Goal: Task Accomplishment & Management: Use online tool/utility

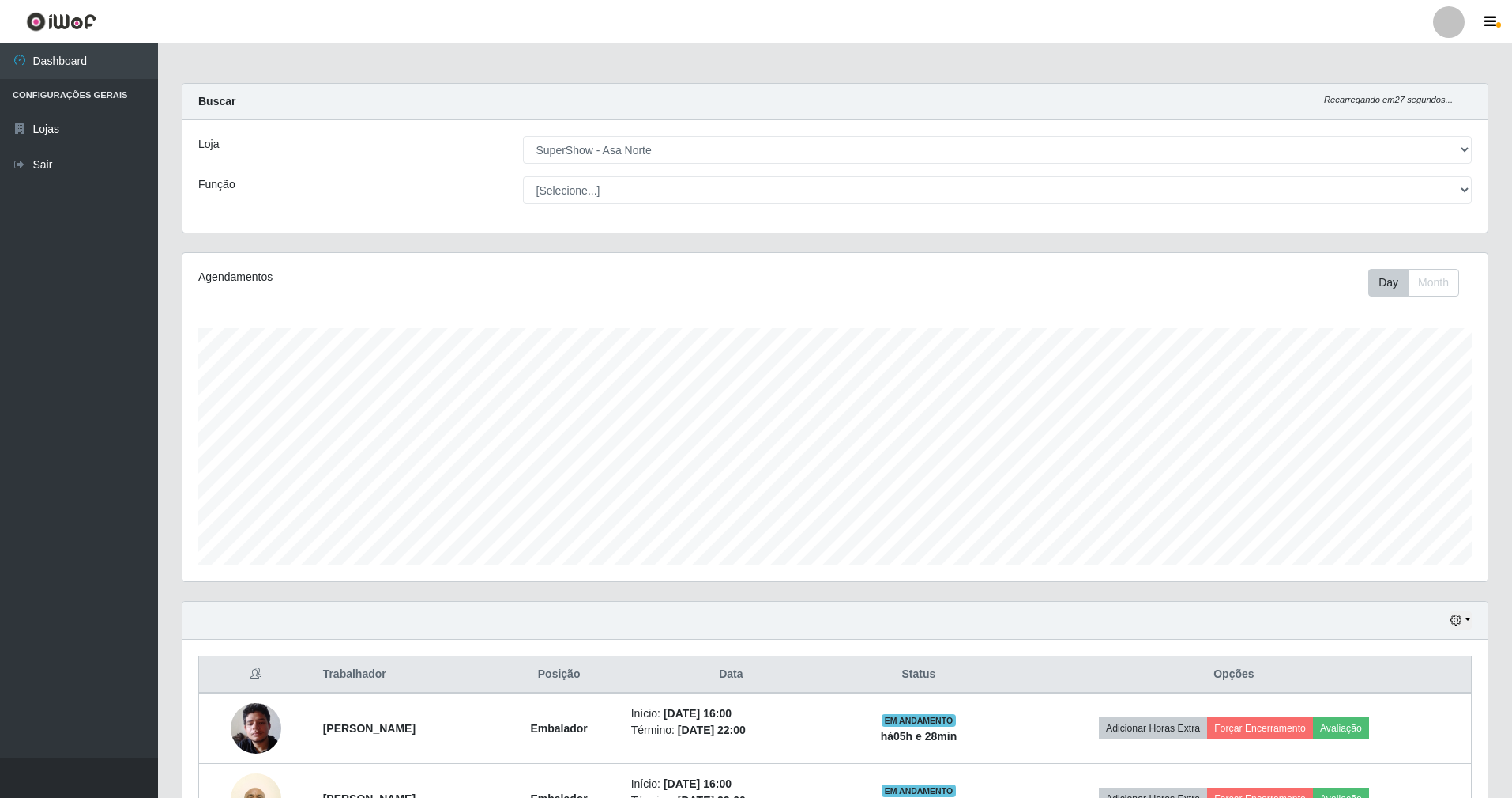
select select "71"
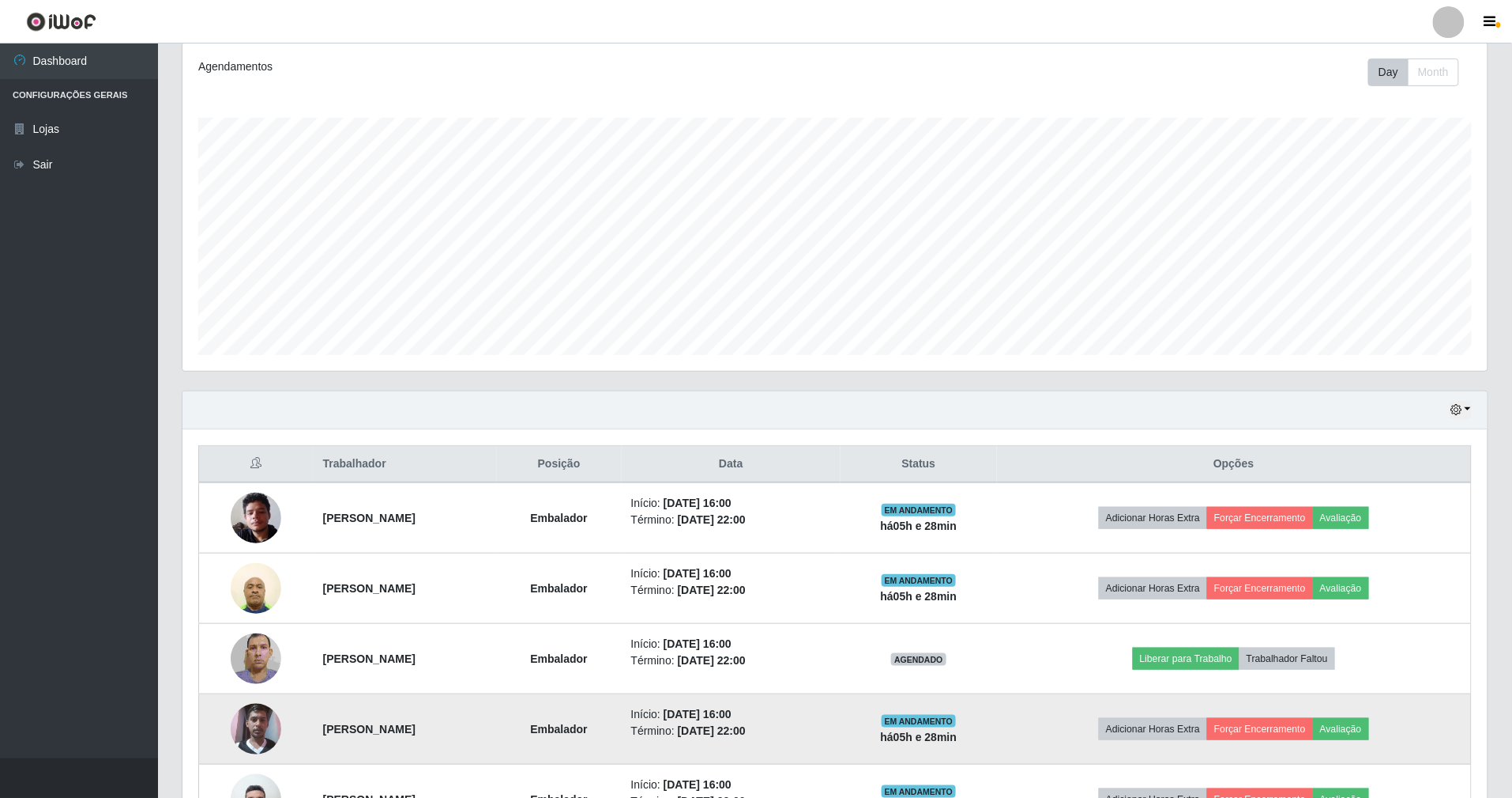
scroll to position [329, 1306]
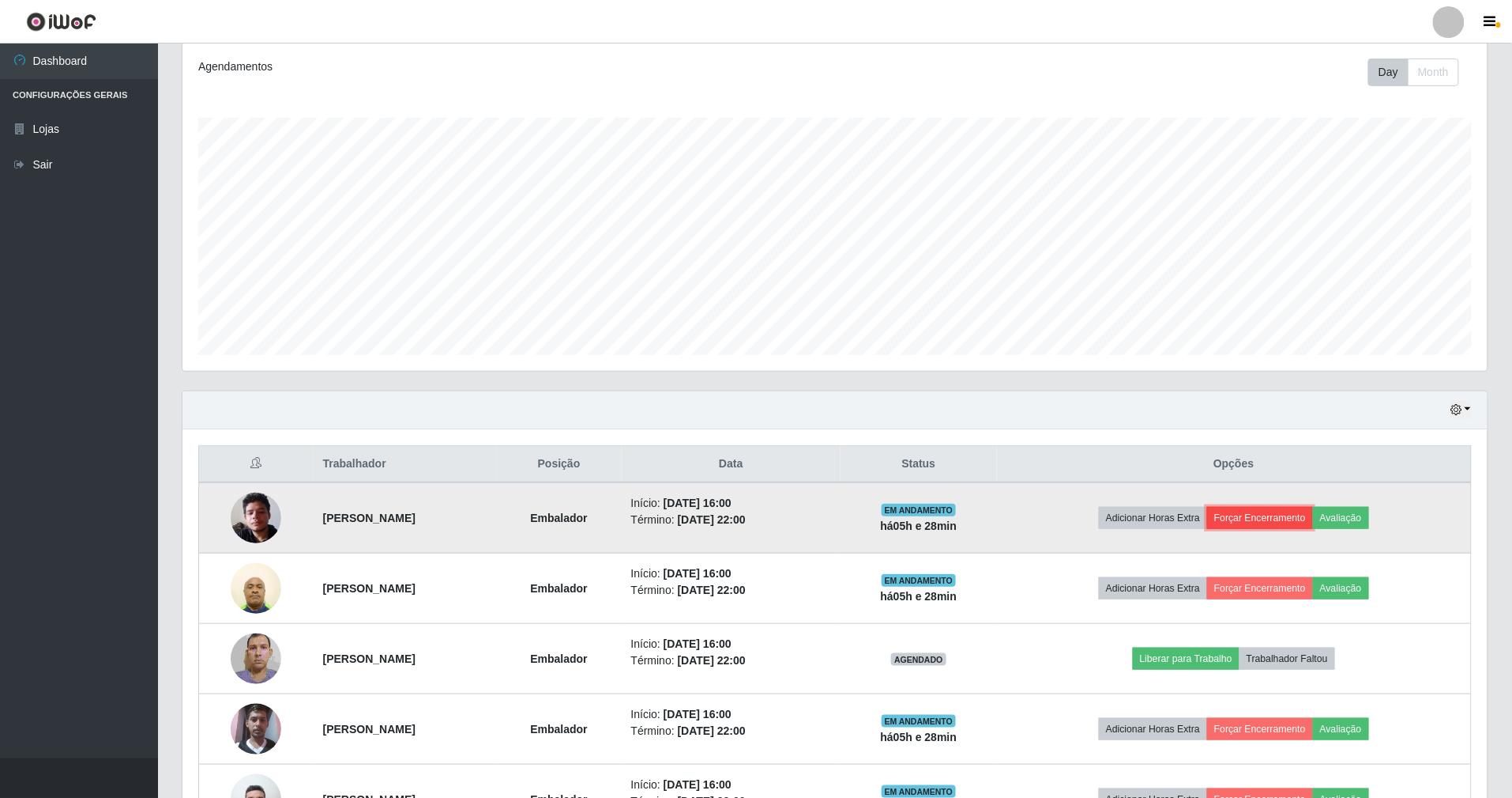
click at [1306, 522] on button "Forçar Encerramento" at bounding box center [1260, 518] width 106 height 22
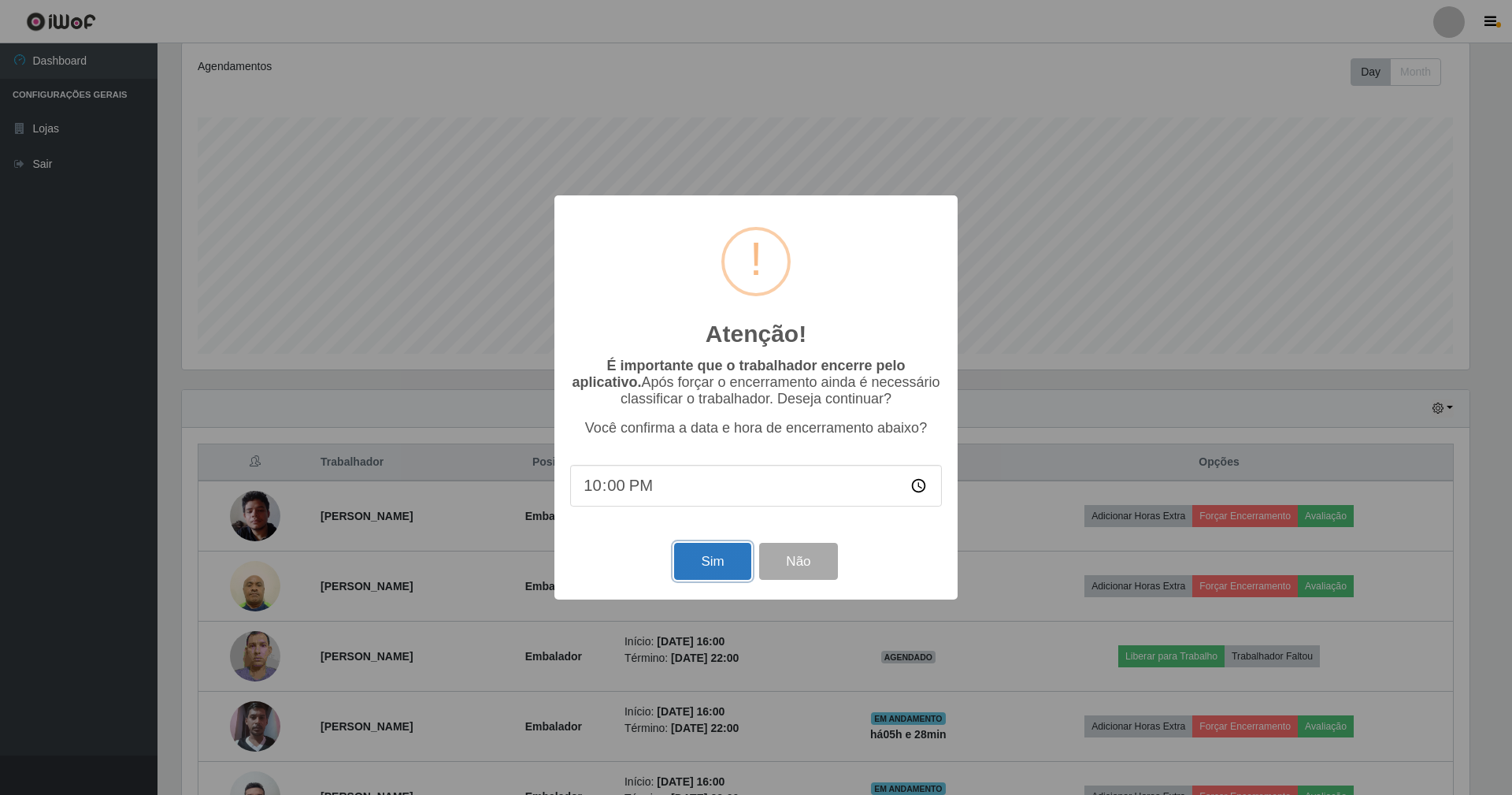
click at [716, 574] on button "Sim" at bounding box center [712, 561] width 76 height 37
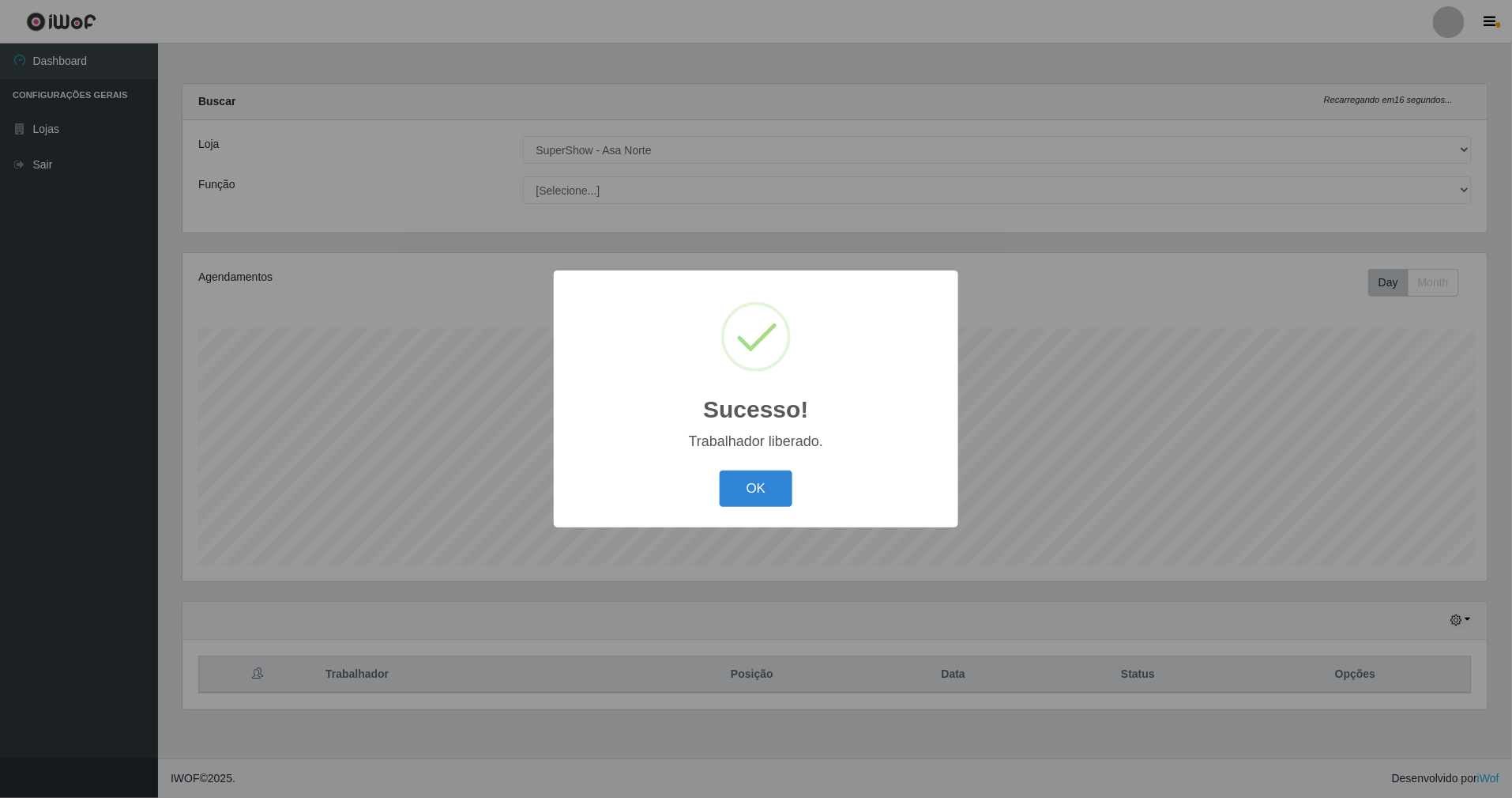
scroll to position [329, 1309]
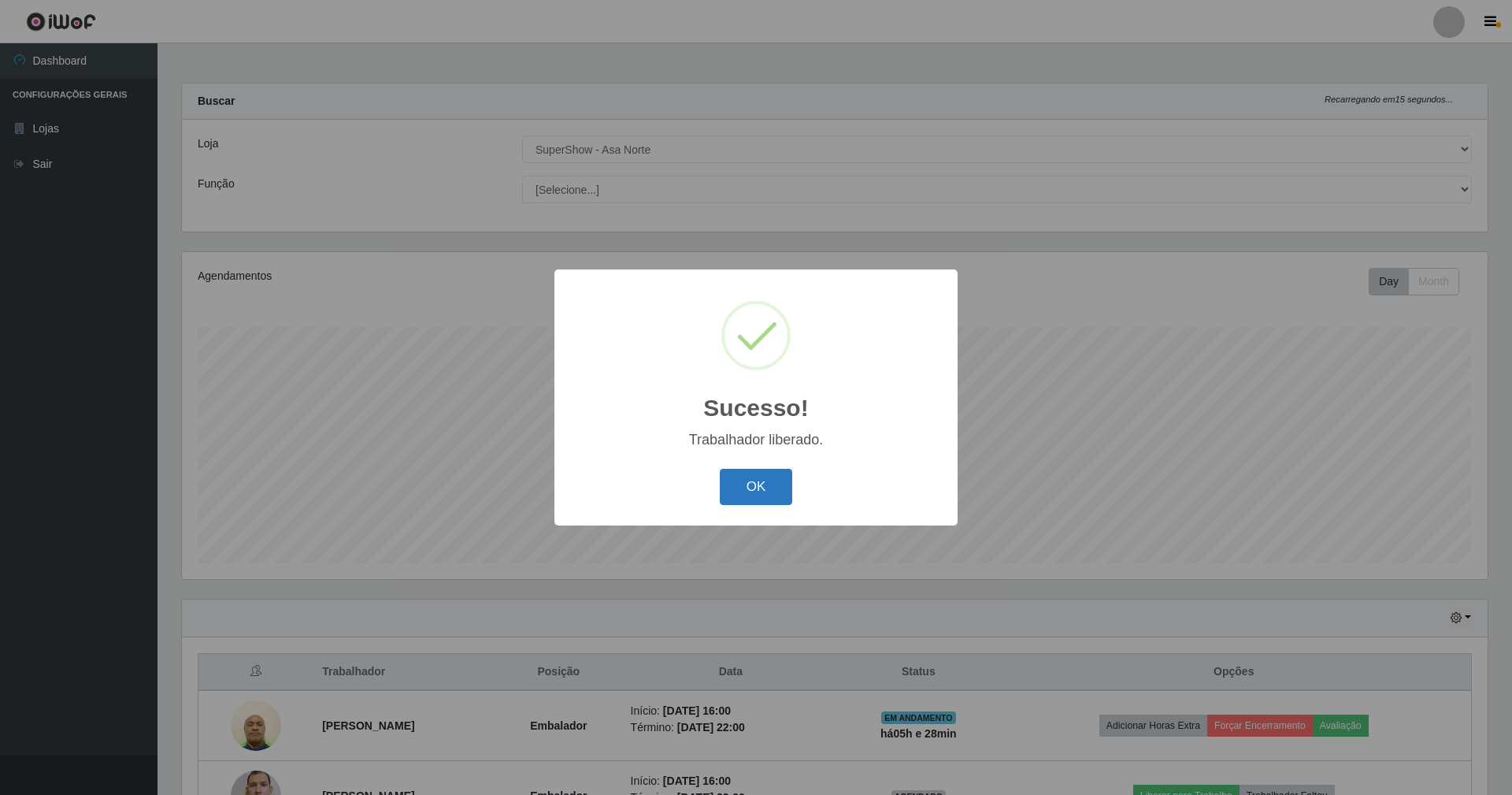
click at [770, 470] on button "OK" at bounding box center [756, 487] width 74 height 37
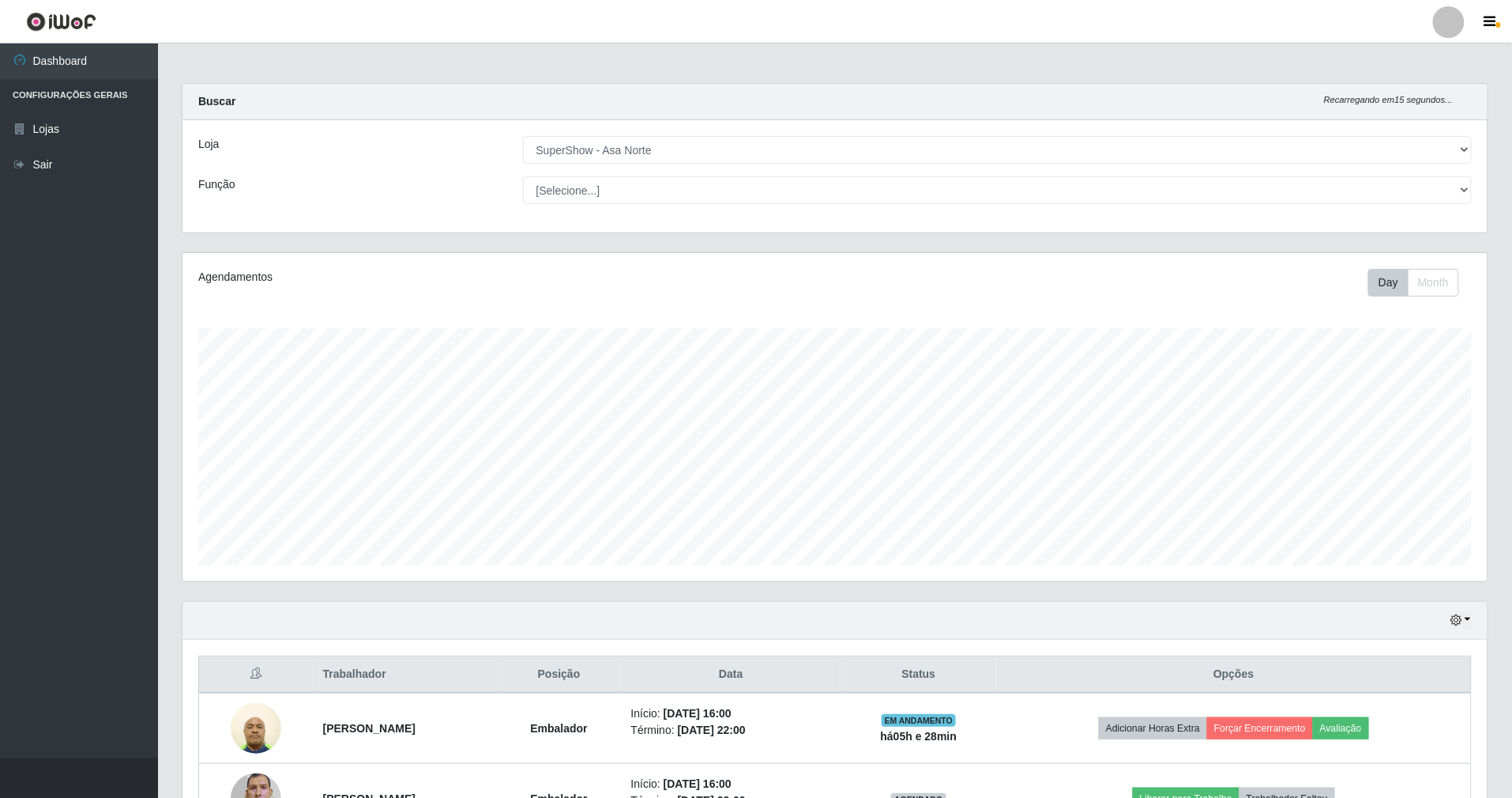
scroll to position [316, 0]
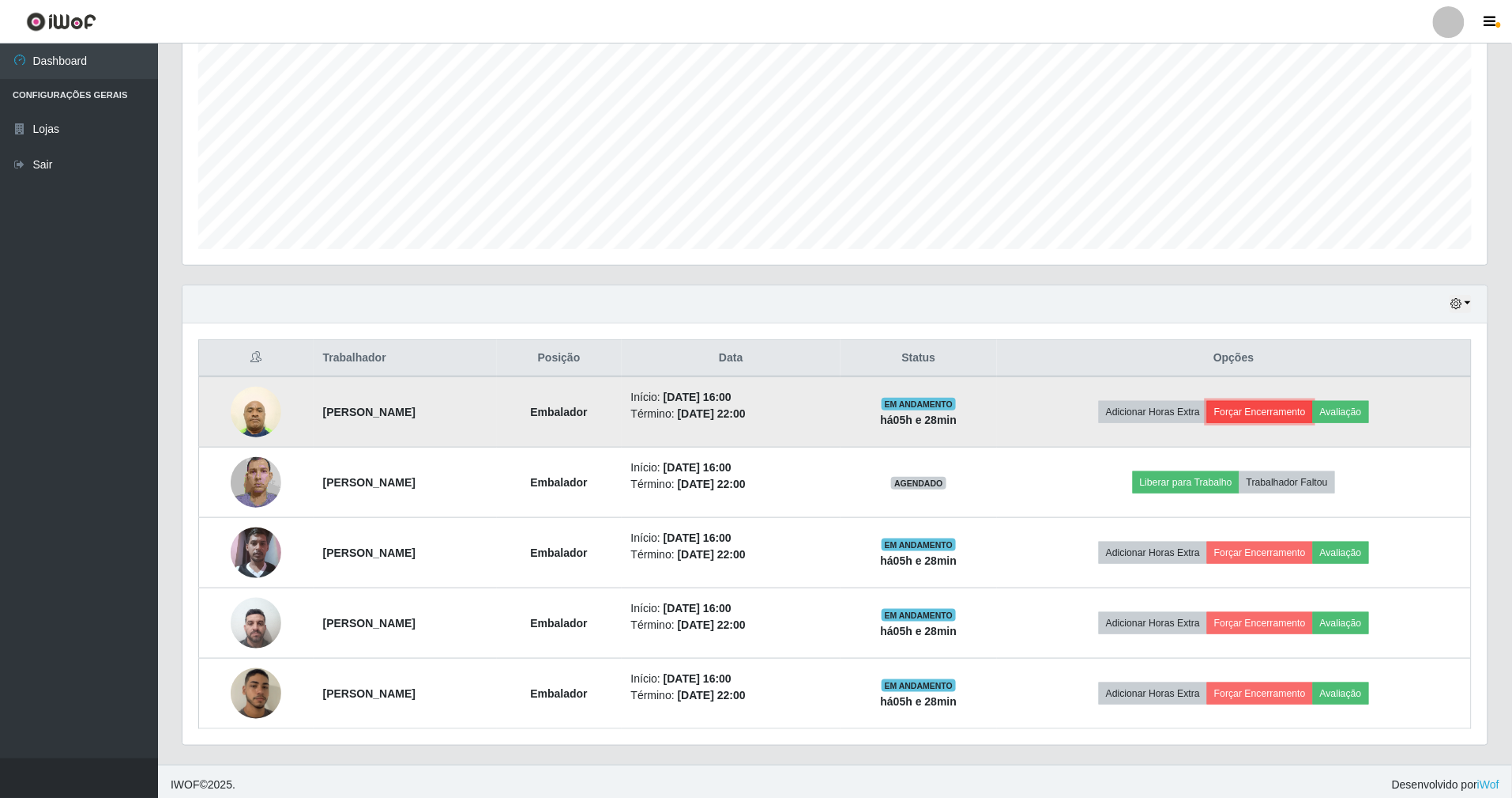
click at [1306, 419] on button "Forçar Encerramento" at bounding box center [1260, 412] width 106 height 22
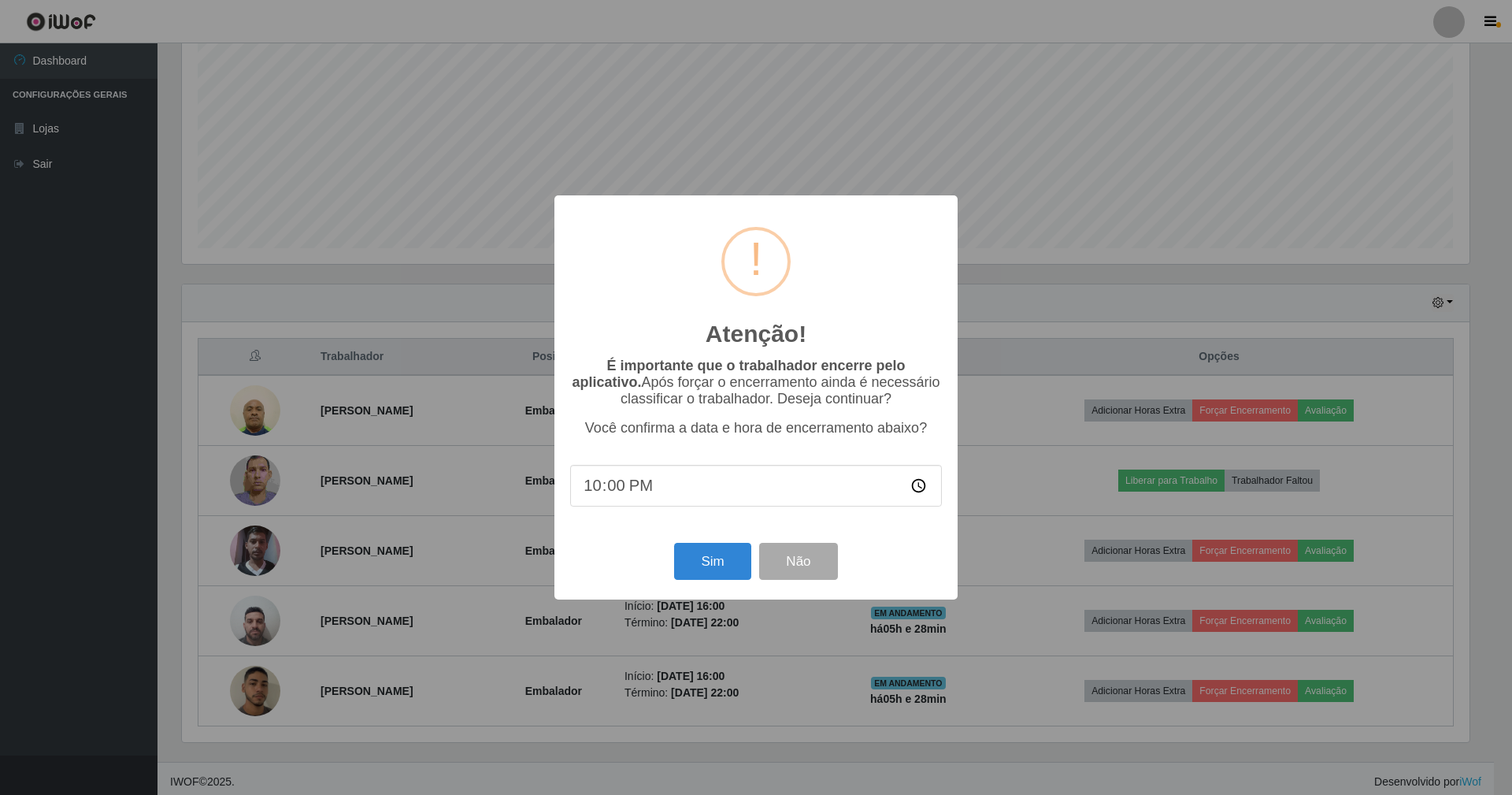
click at [700, 584] on div "Sim Não" at bounding box center [756, 561] width 372 height 45
click at [709, 574] on button "Sim" at bounding box center [712, 561] width 76 height 37
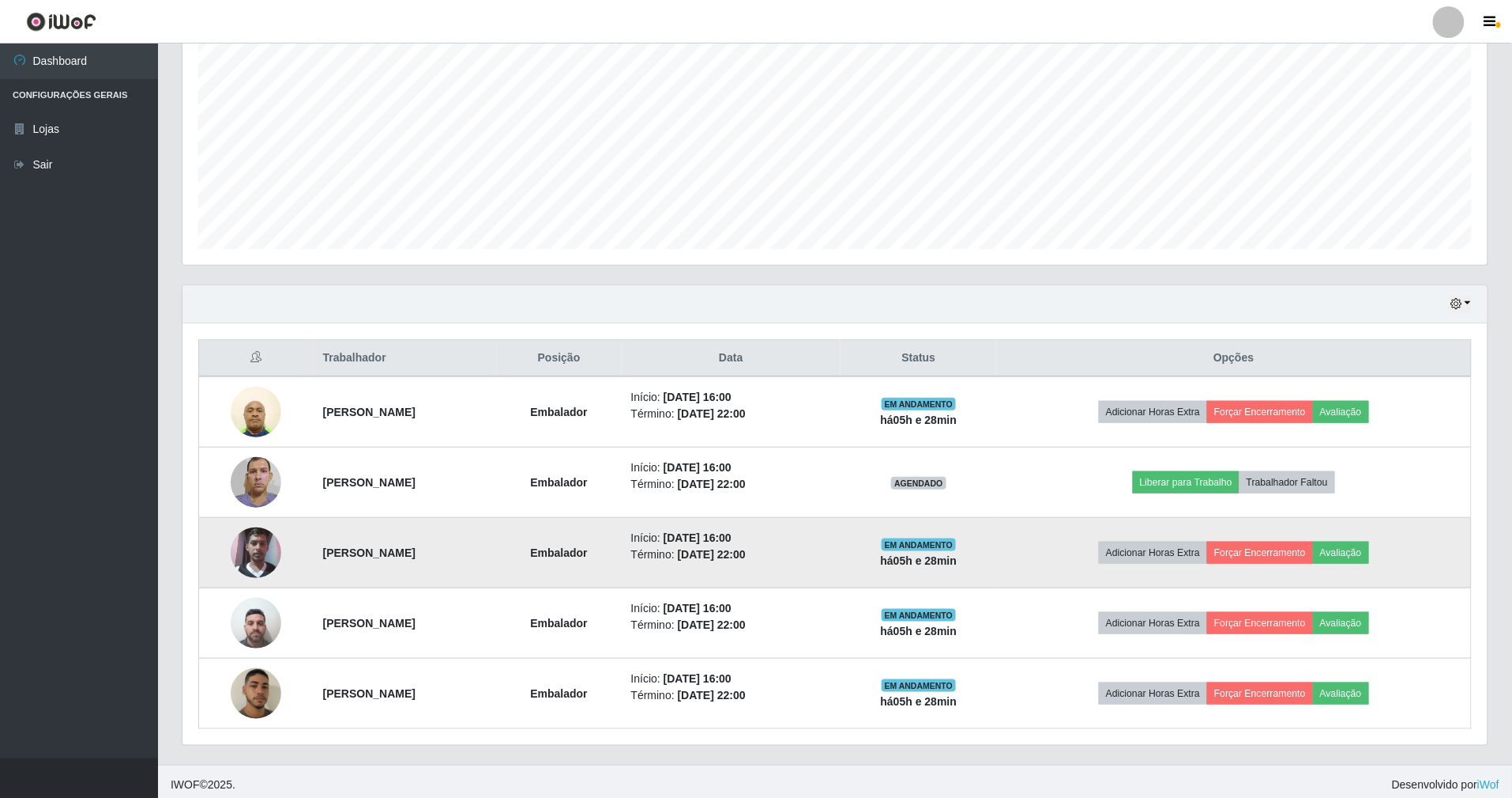
scroll to position [329, 1309]
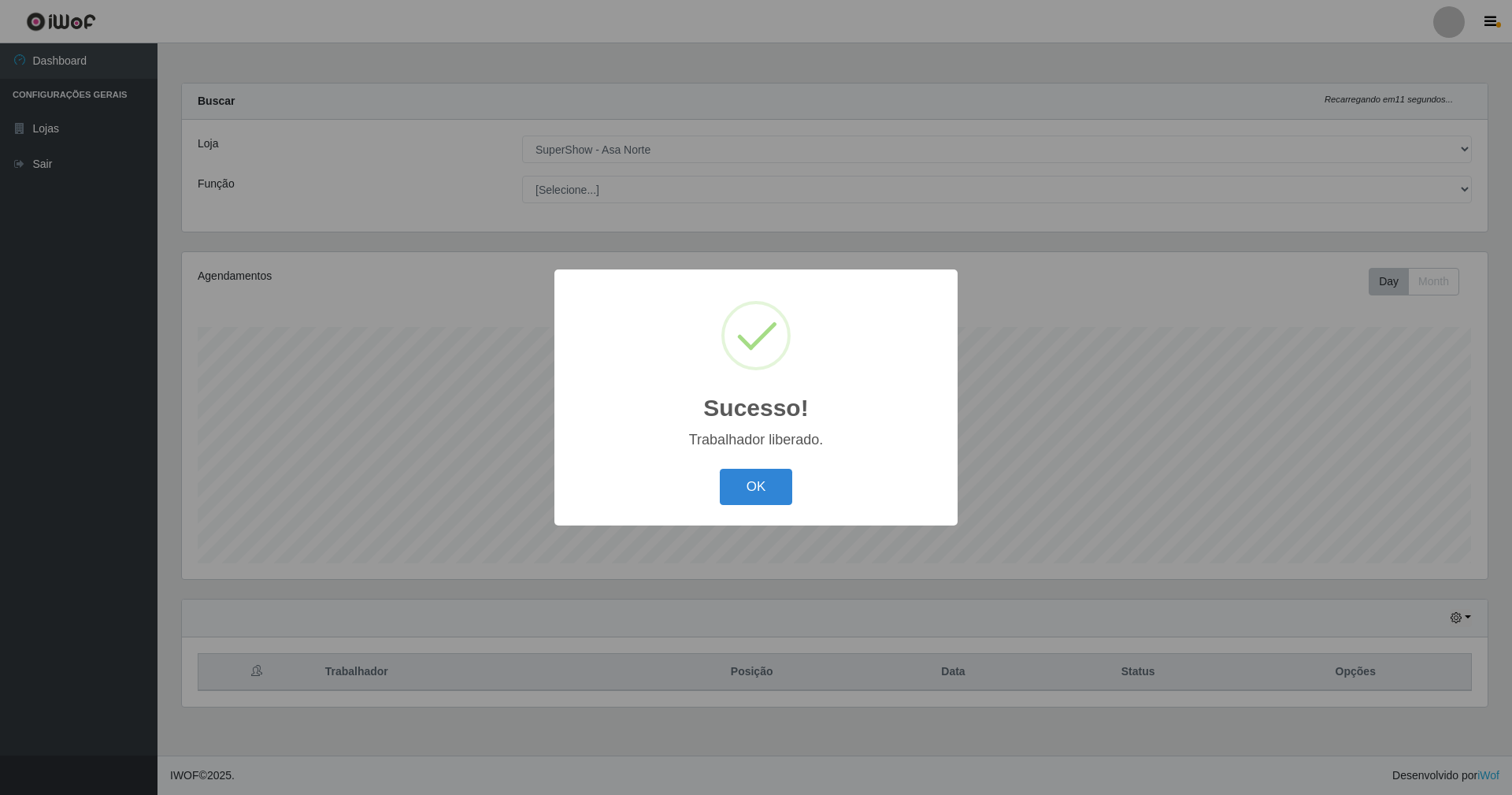
click at [720, 469] on button "OK" at bounding box center [756, 487] width 74 height 37
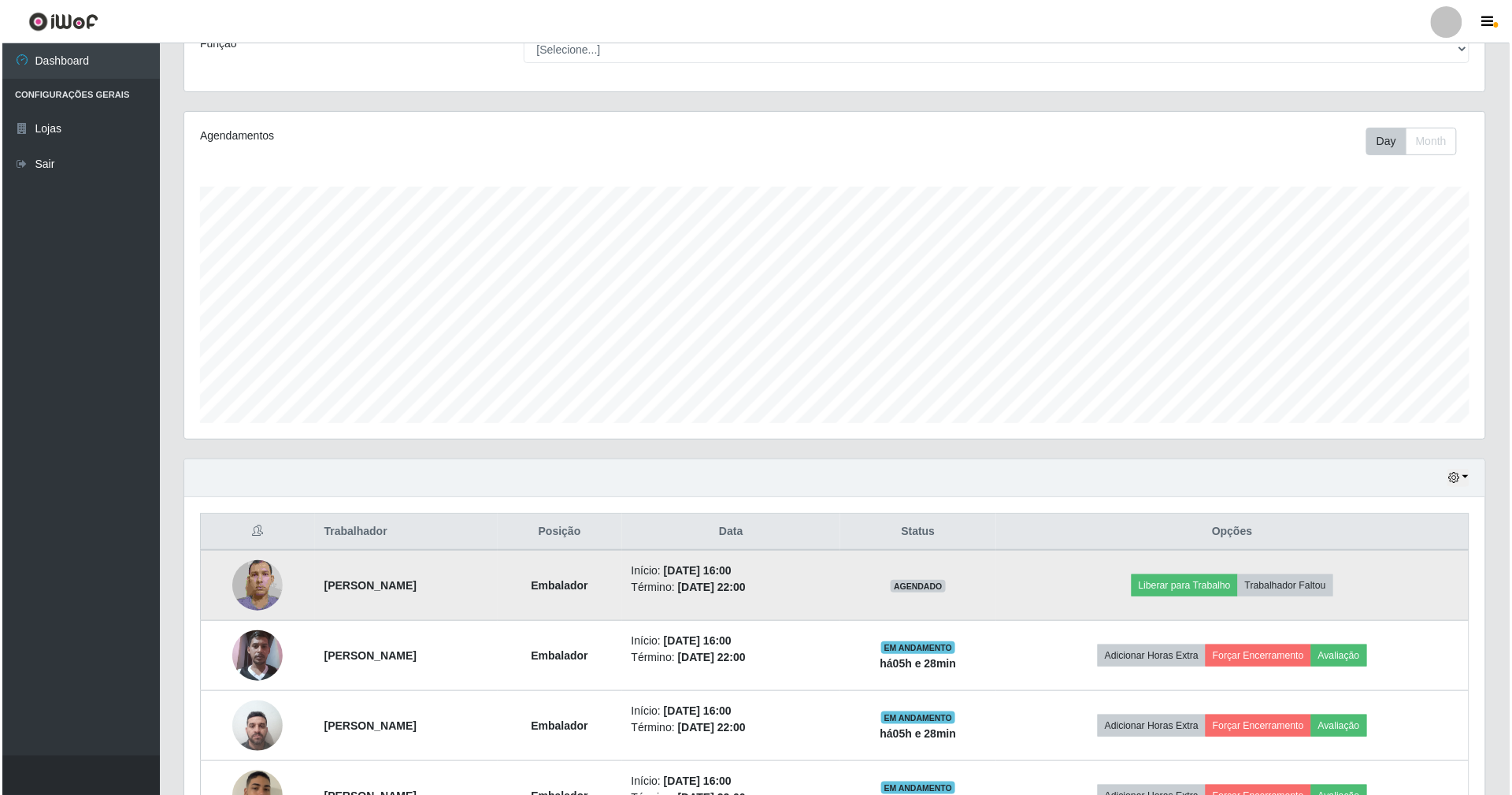
scroll to position [255, 0]
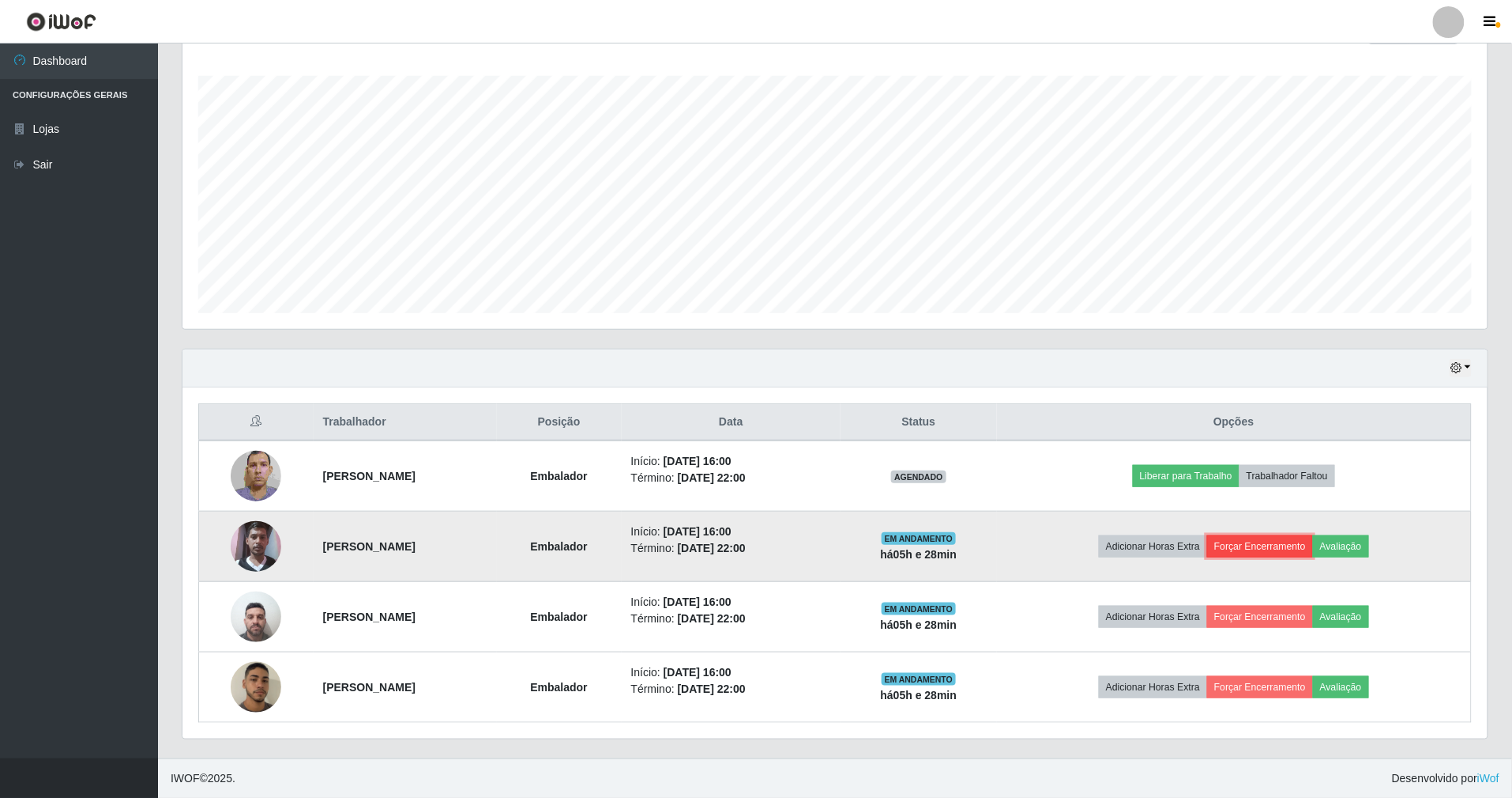
click at [1312, 545] on button "Forçar Encerramento" at bounding box center [1260, 546] width 106 height 22
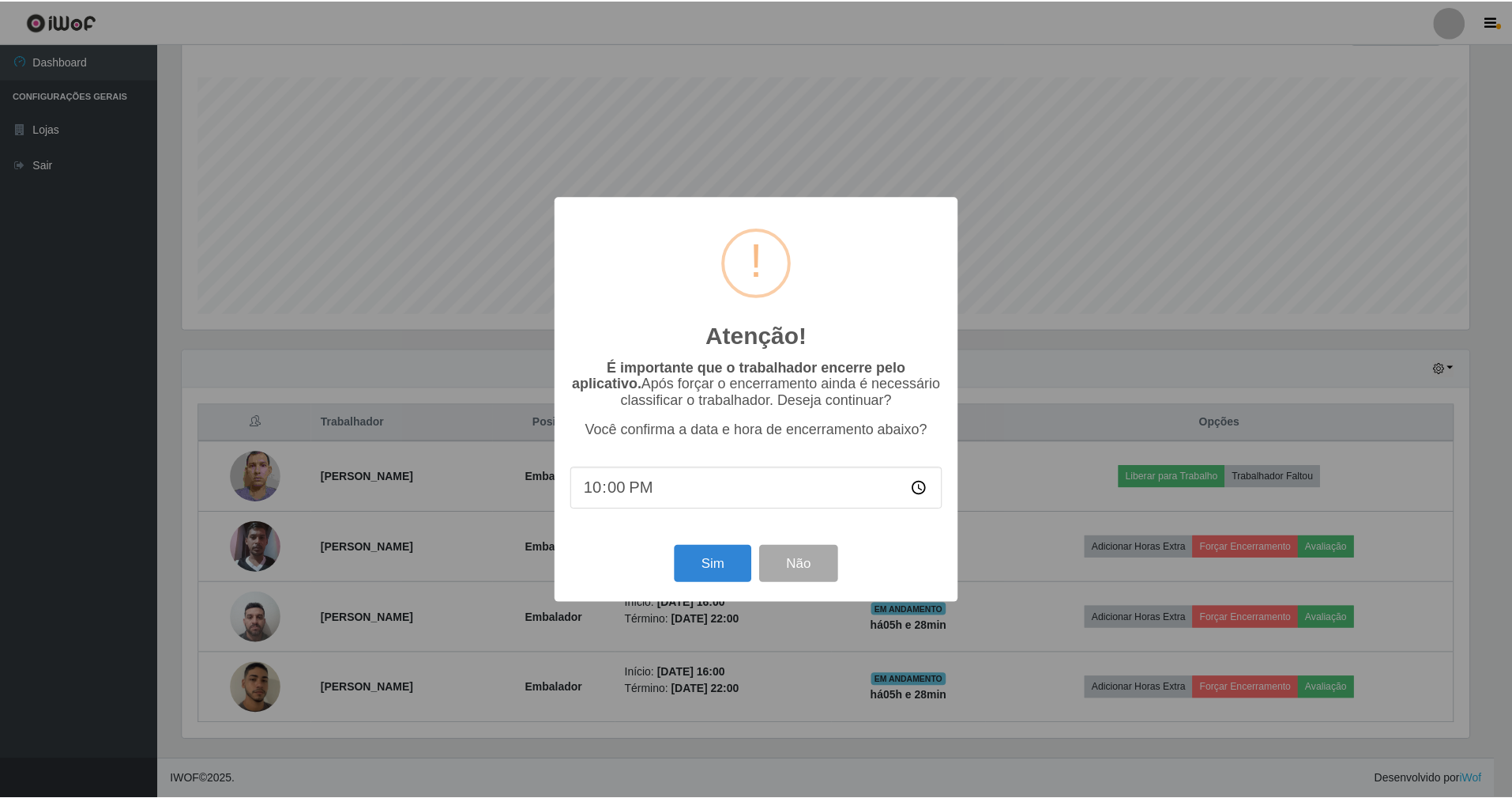
scroll to position [329, 1291]
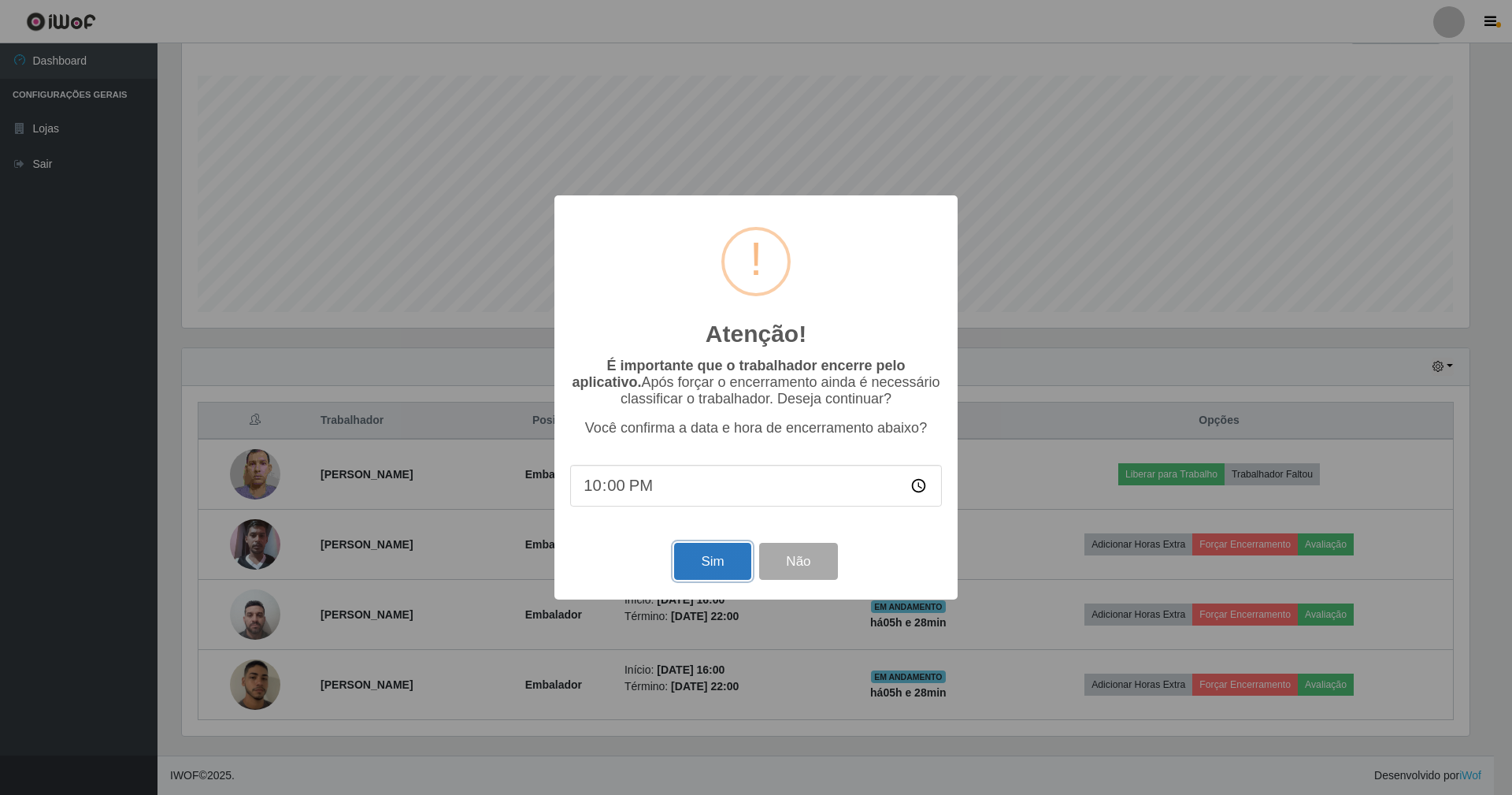
click at [720, 568] on button "Sim" at bounding box center [712, 561] width 76 height 37
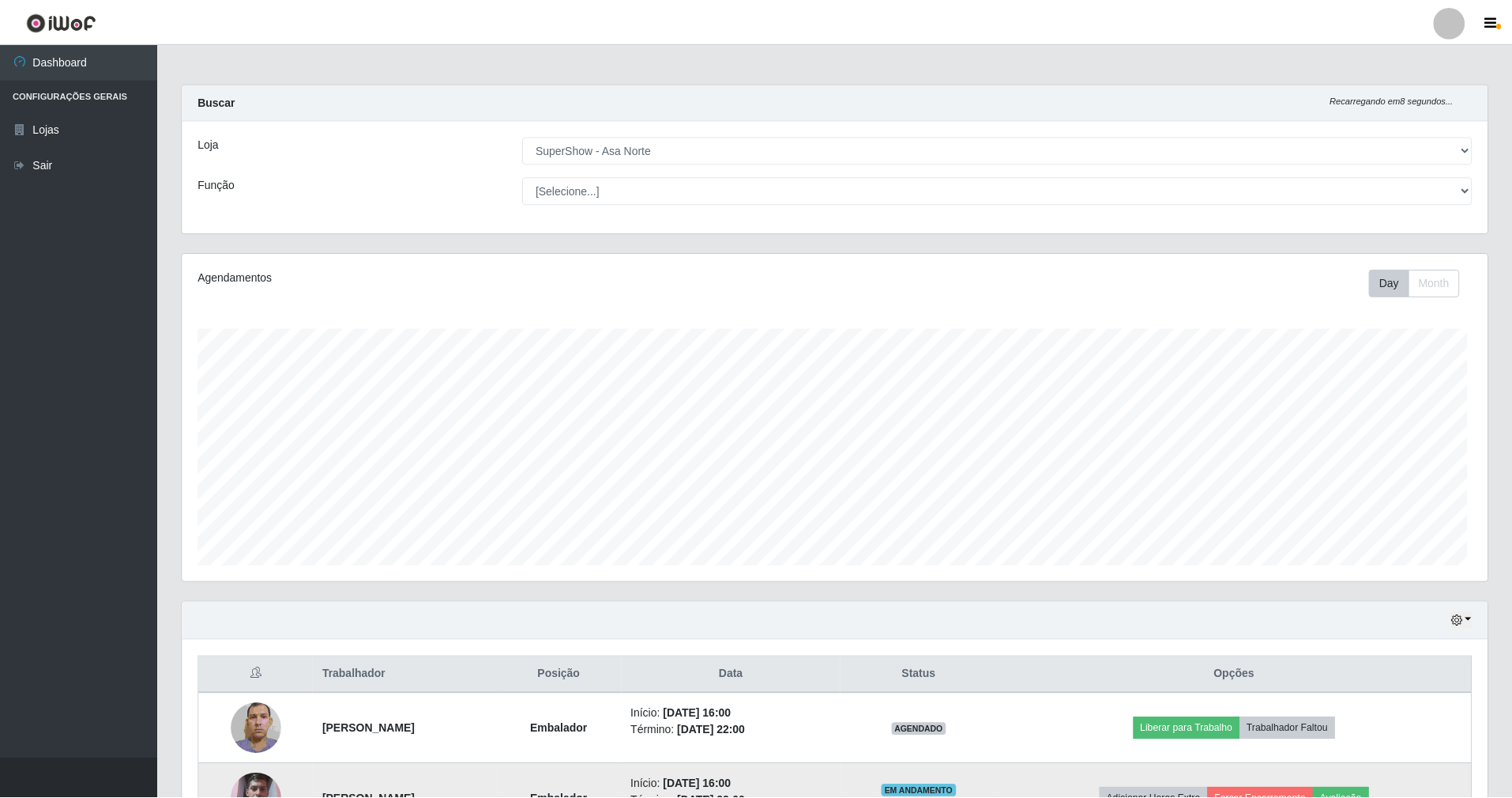
scroll to position [329, 1309]
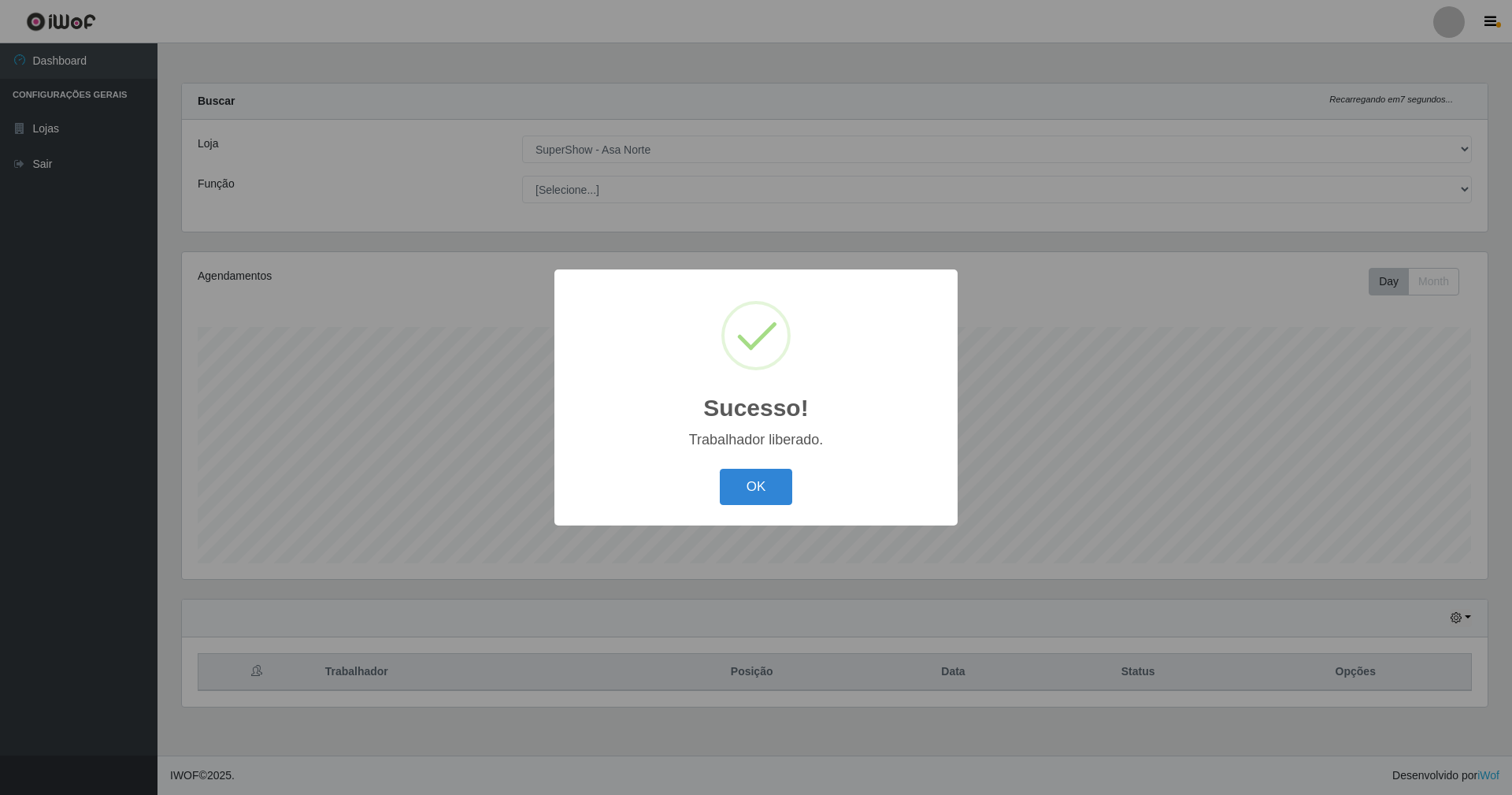
click at [720, 469] on button "OK" at bounding box center [756, 487] width 74 height 37
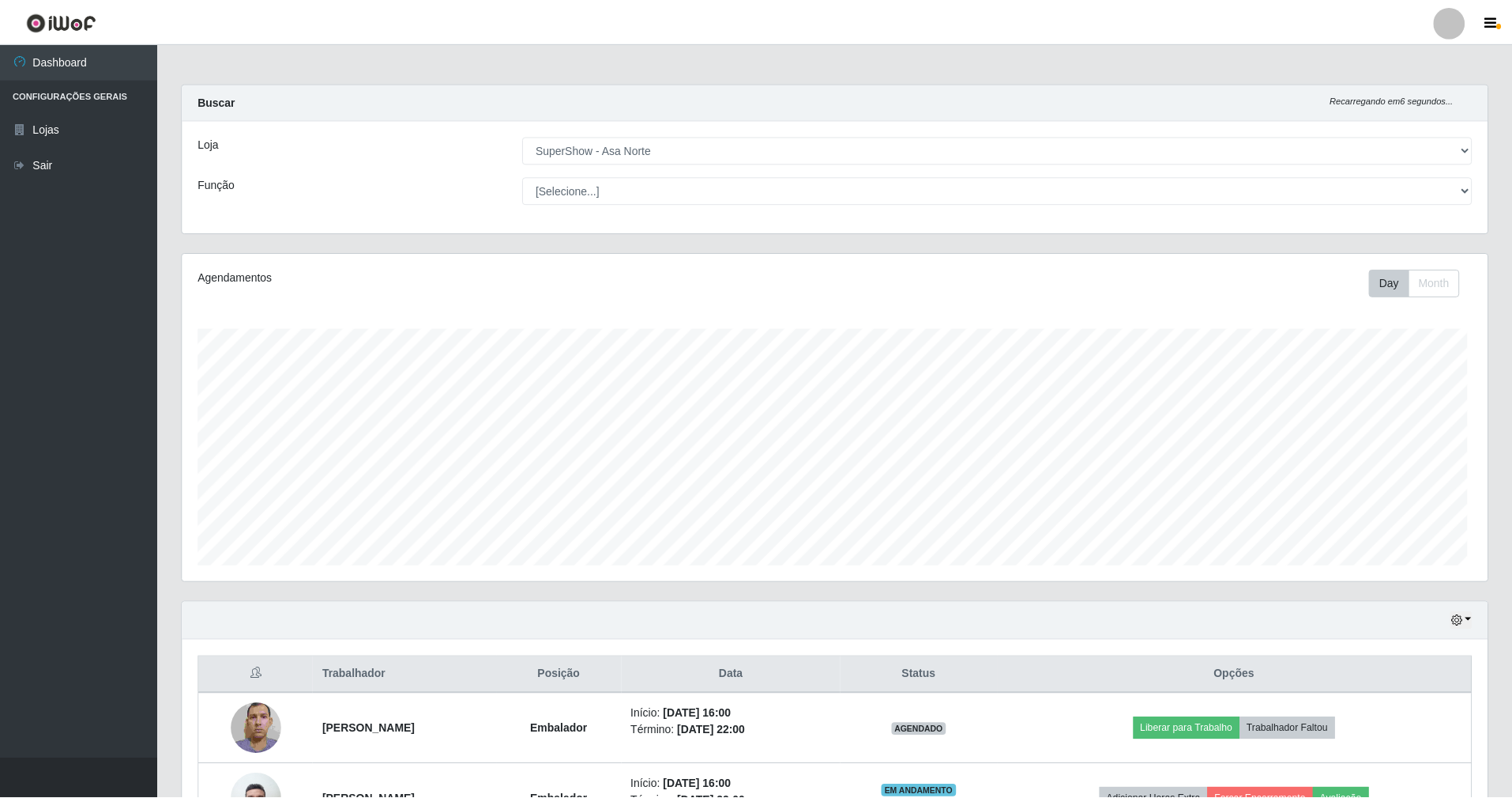
scroll to position [0, 0]
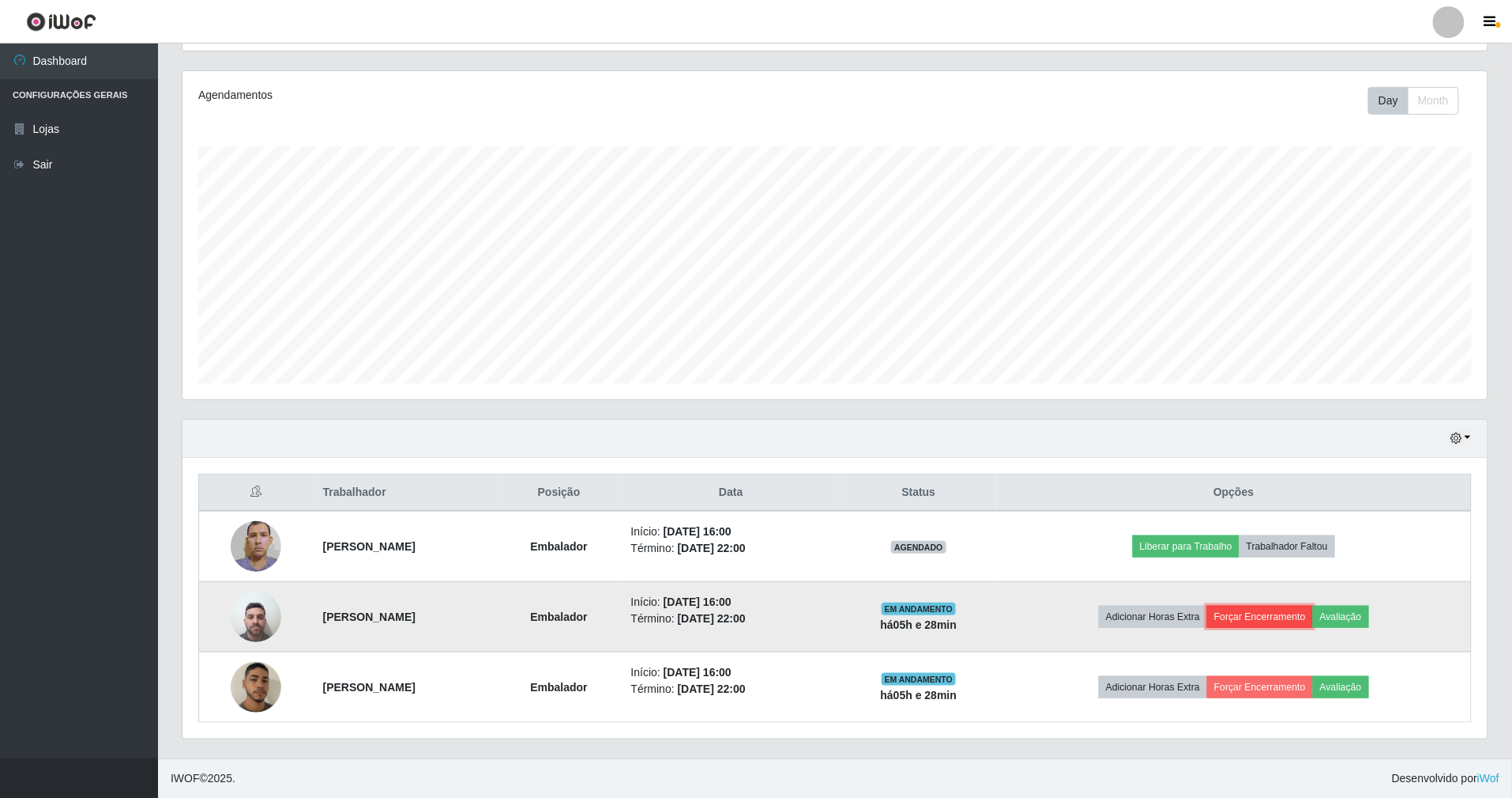
click at [1261, 621] on button "Forçar Encerramento" at bounding box center [1260, 617] width 106 height 22
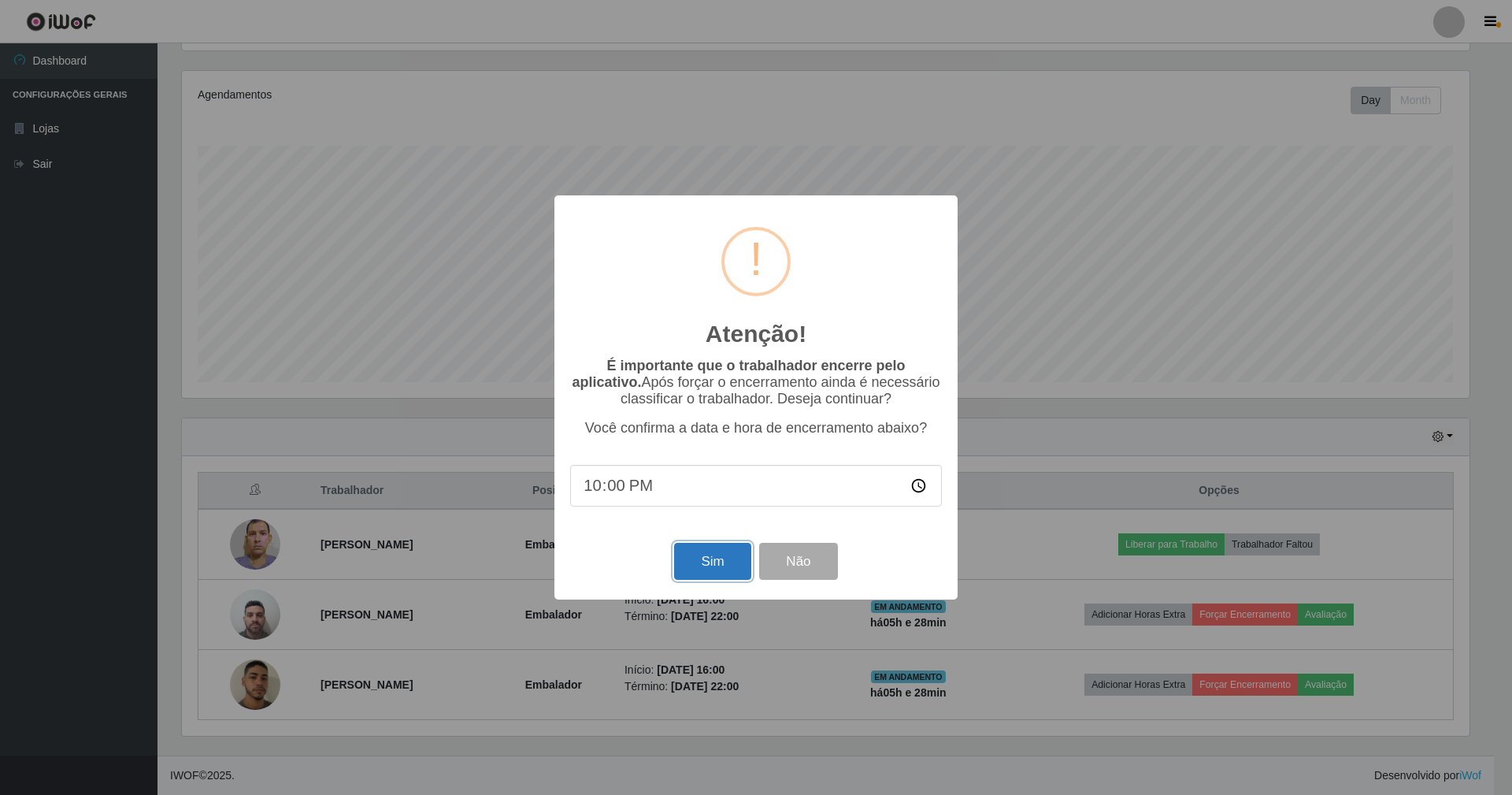
click at [728, 556] on button "Sim" at bounding box center [712, 561] width 76 height 37
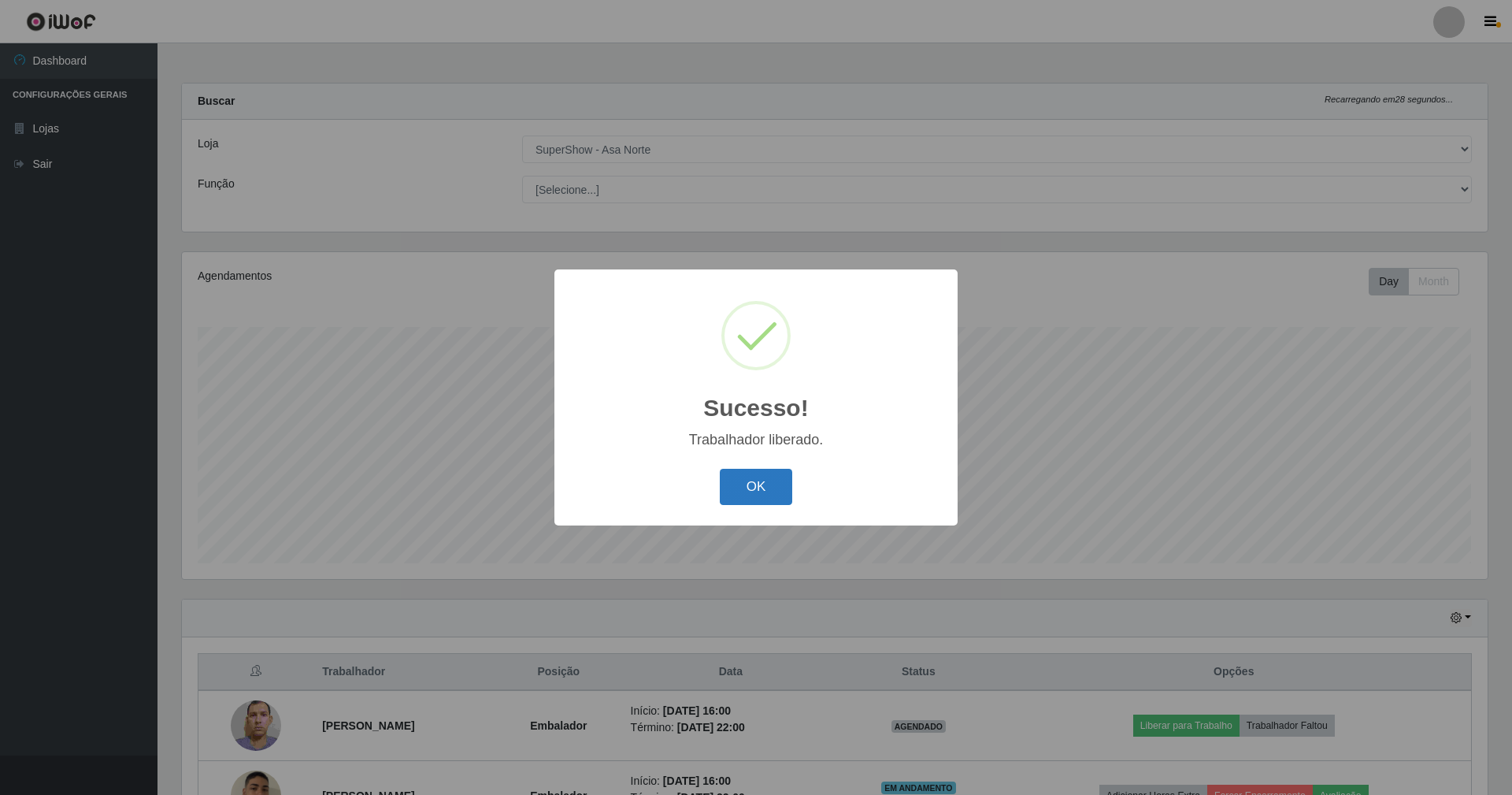
click at [726, 492] on button "OK" at bounding box center [756, 487] width 74 height 37
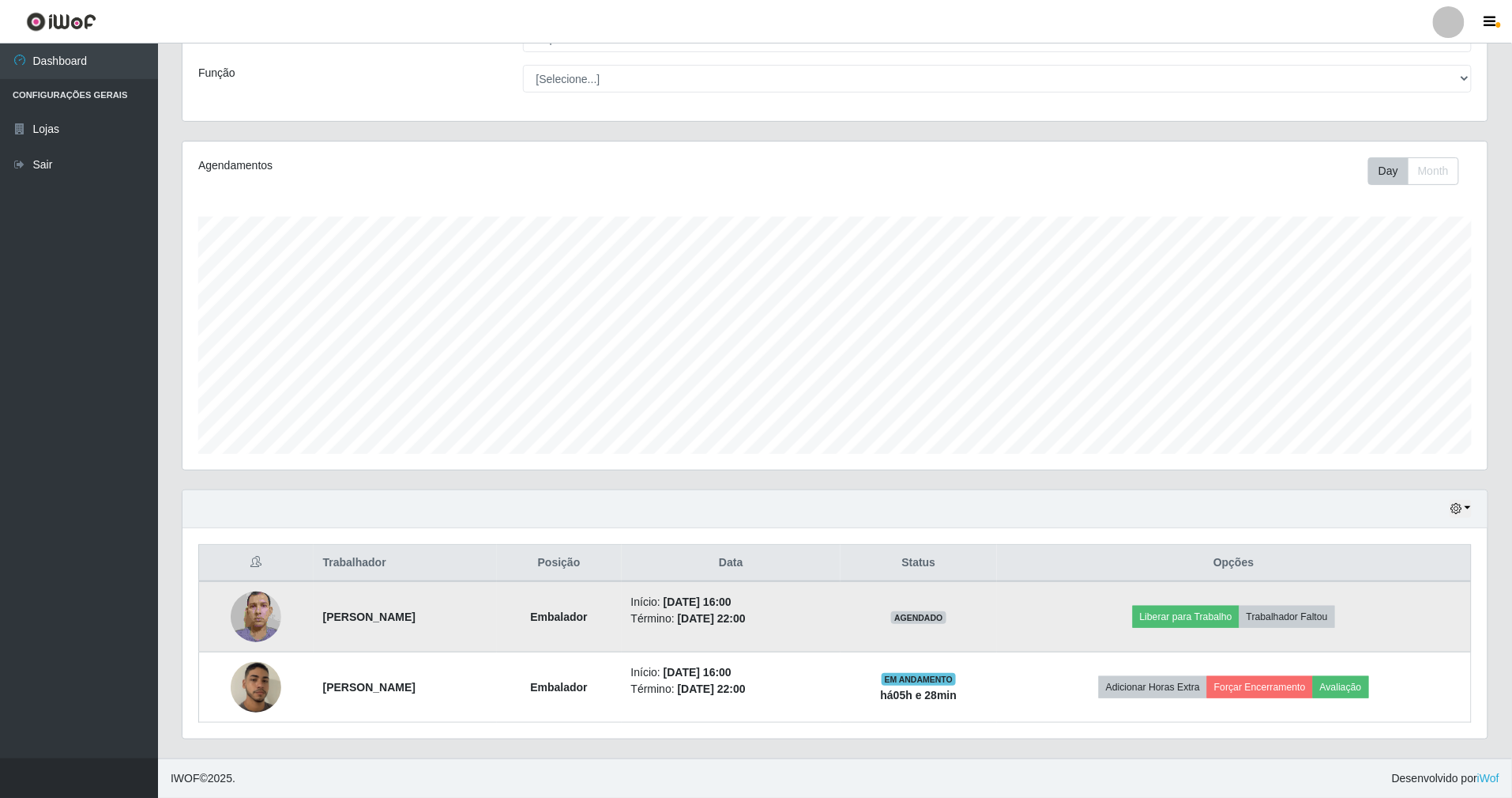
click at [237, 621] on img at bounding box center [256, 616] width 50 height 67
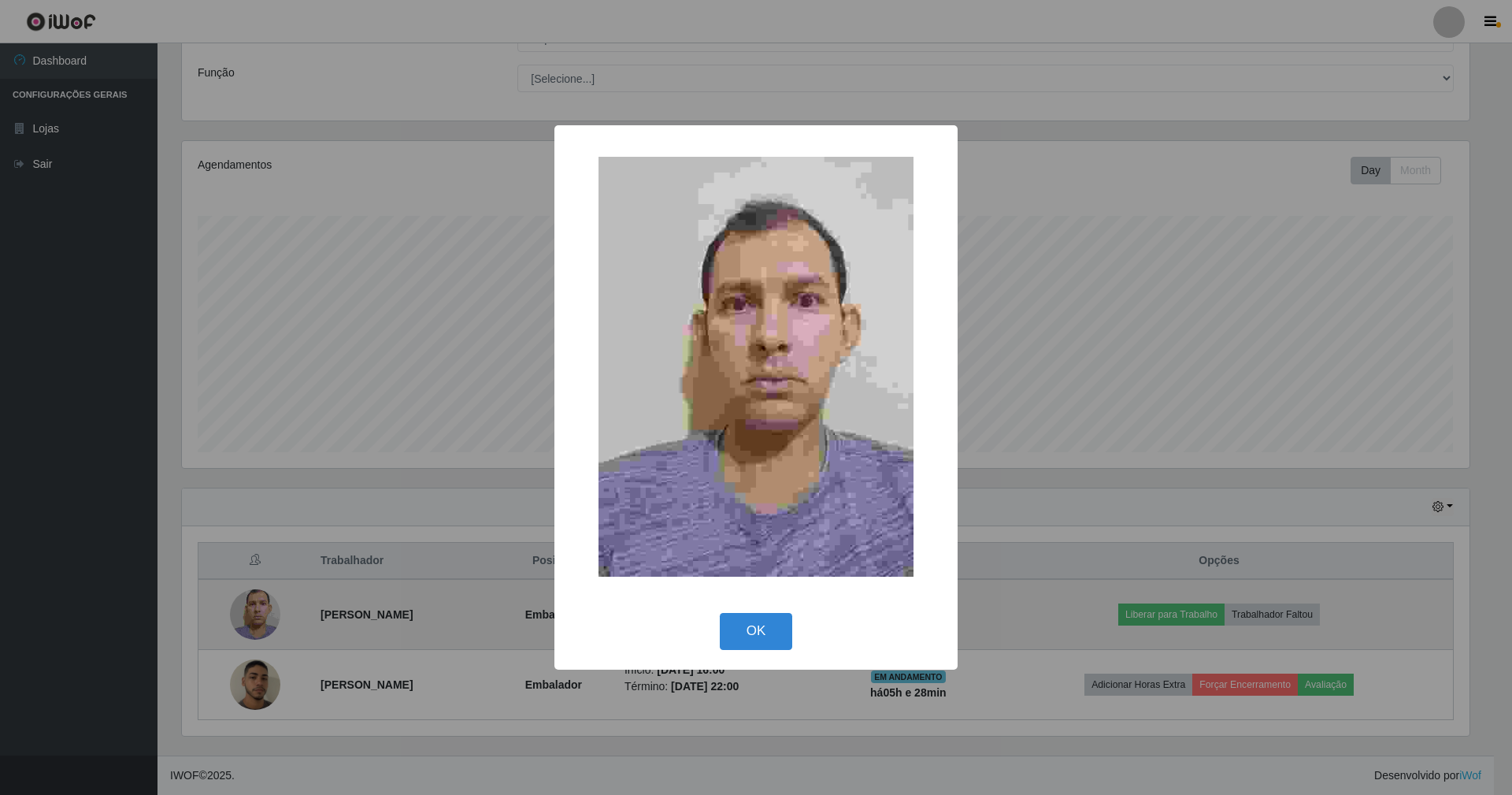
click at [720, 613] on button "OK" at bounding box center [756, 631] width 74 height 37
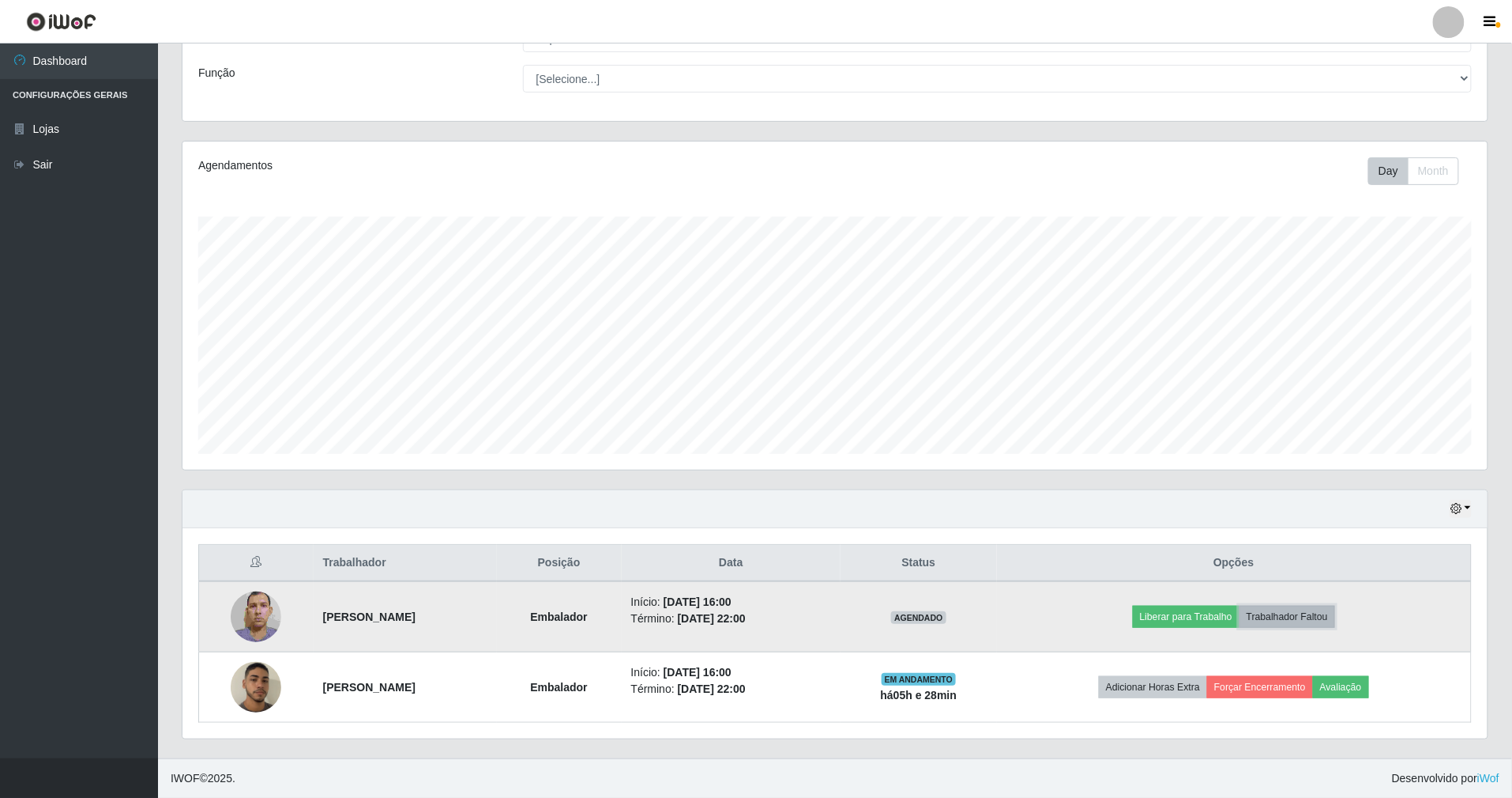
click at [1335, 612] on button "Trabalhador Faltou" at bounding box center [1287, 617] width 96 height 22
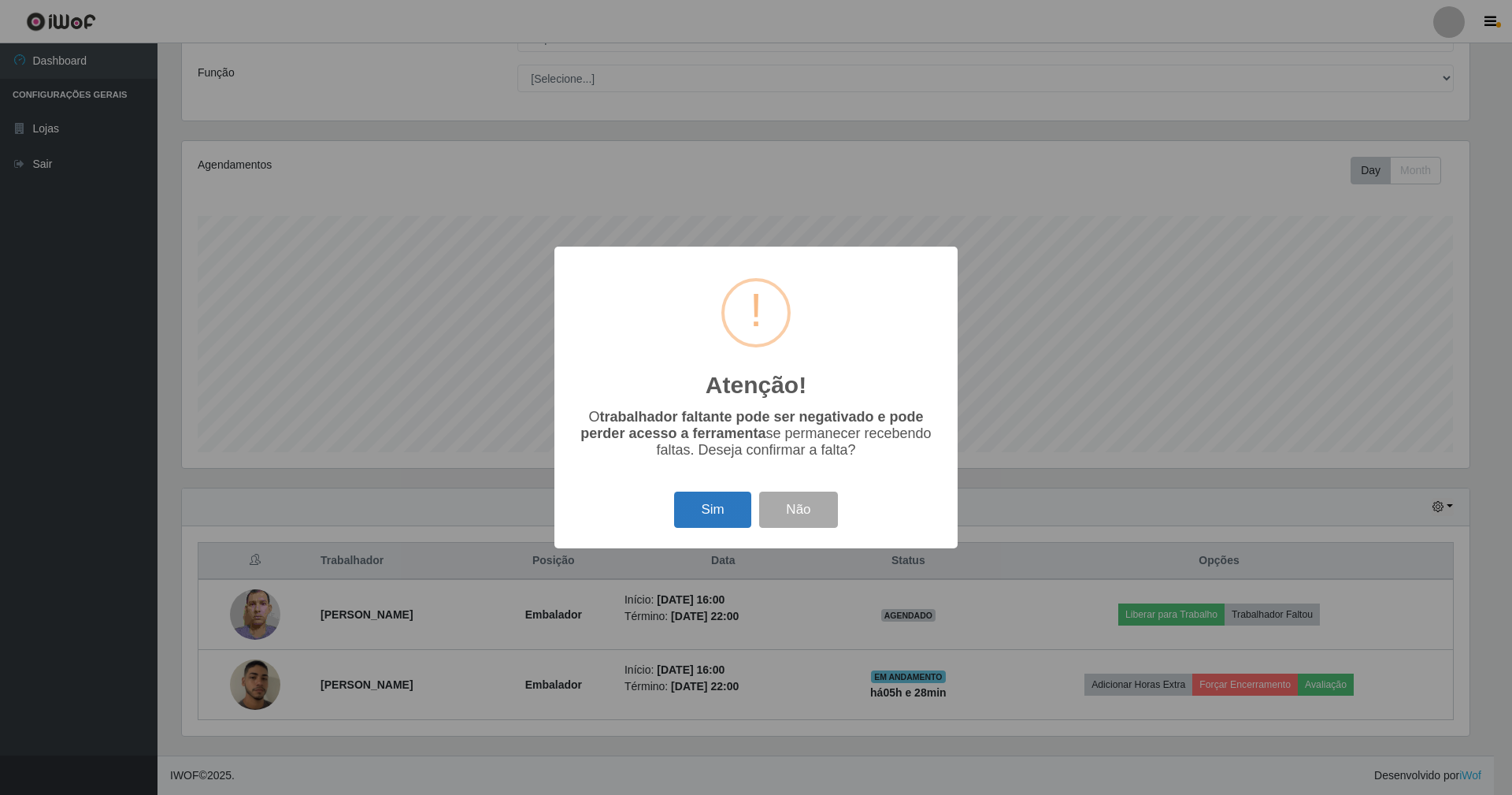
click at [716, 520] on button "Sim" at bounding box center [712, 510] width 76 height 37
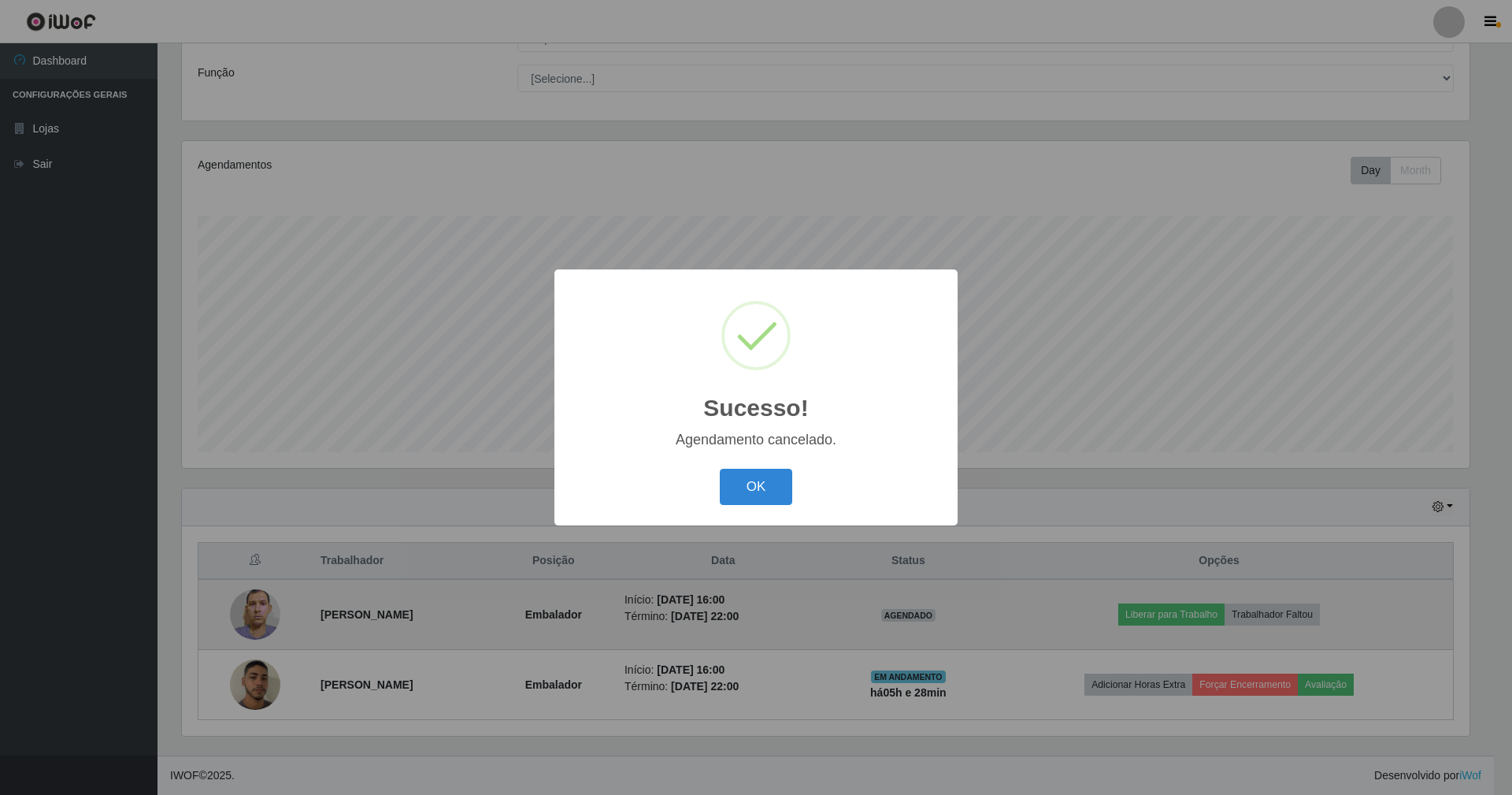
click at [720, 469] on button "OK" at bounding box center [756, 487] width 74 height 37
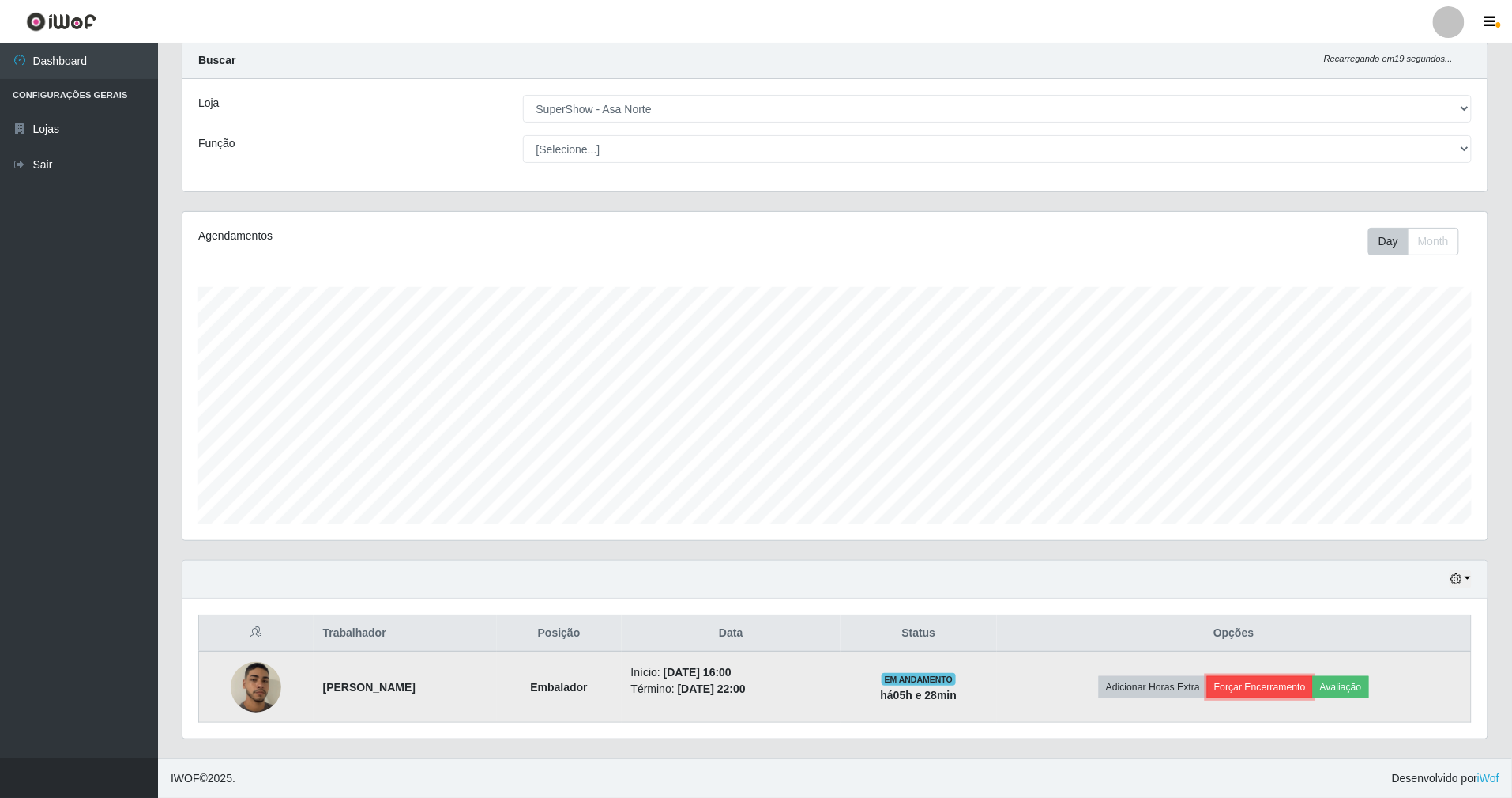
click at [1293, 690] on button "Forçar Encerramento" at bounding box center [1260, 687] width 106 height 22
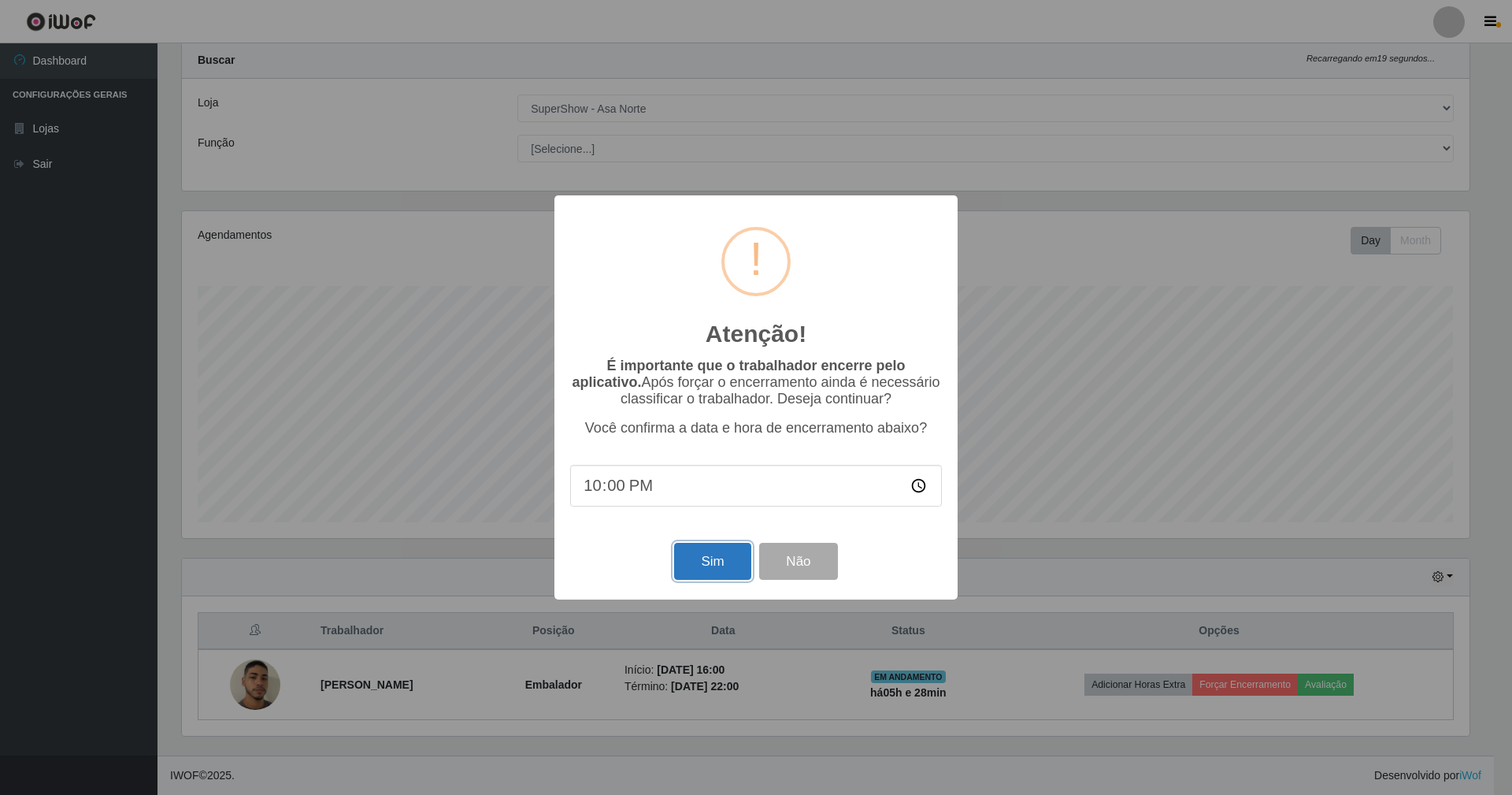
click at [687, 568] on button "Sim" at bounding box center [712, 561] width 76 height 37
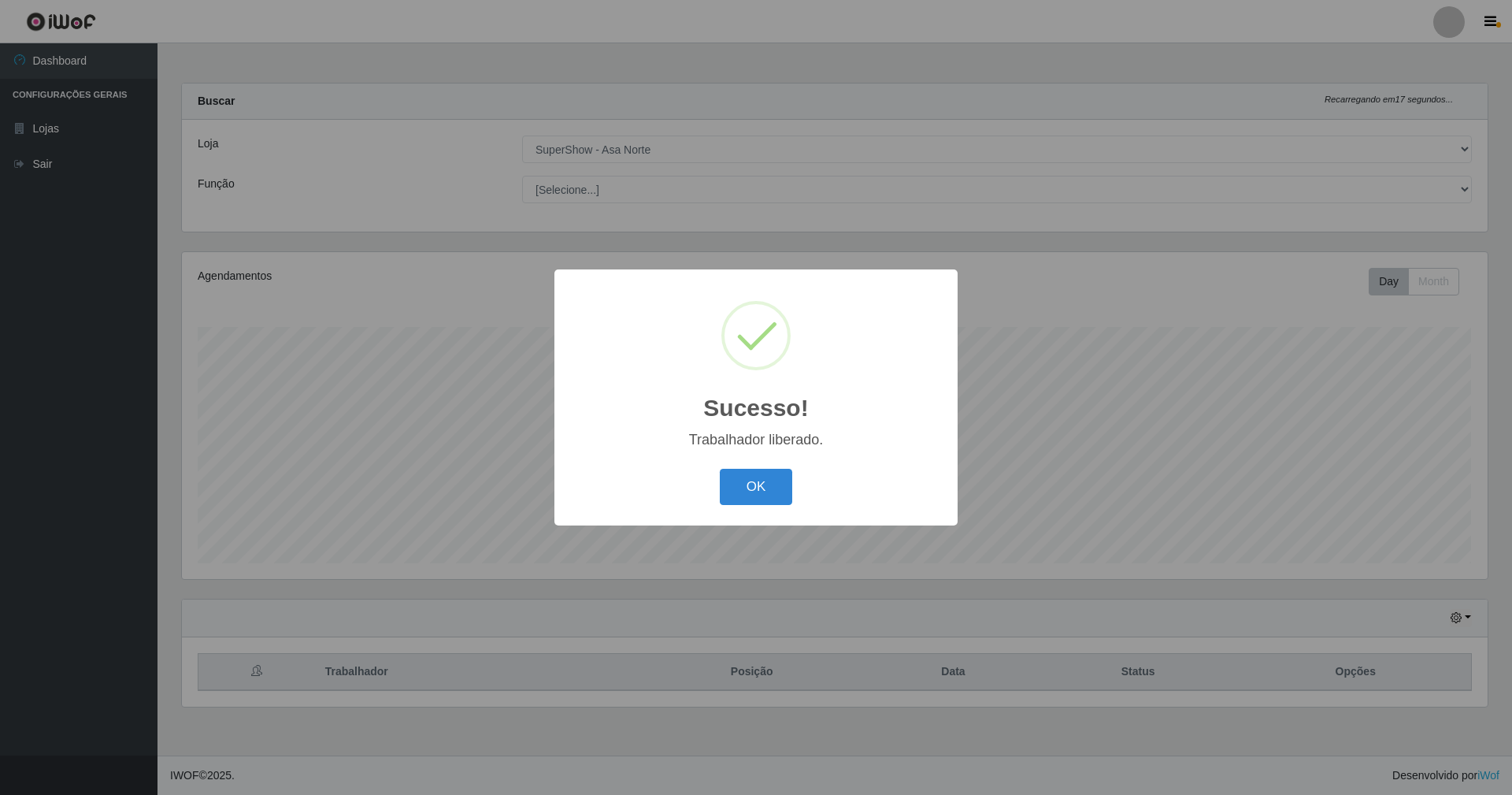
click at [720, 469] on button "OK" at bounding box center [756, 487] width 74 height 37
